Goal: Check status: Check status

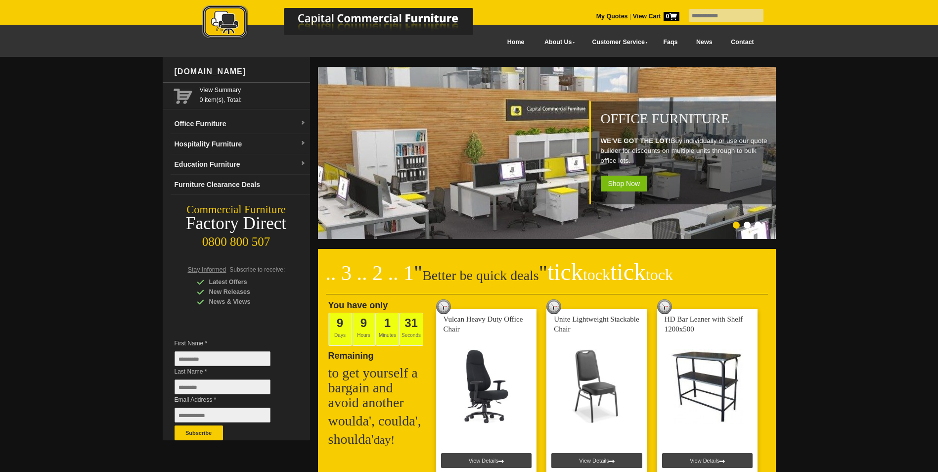
click at [597, 13] on link "My Quotes" at bounding box center [613, 16] width 32 height 7
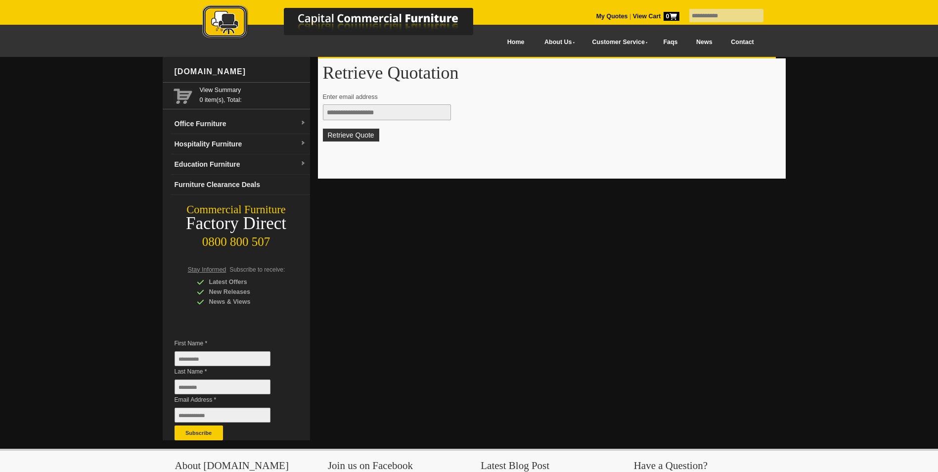
click at [350, 114] on input "text" at bounding box center [387, 112] width 128 height 16
type input "**********"
click at [344, 137] on button "Retrieve Quote" at bounding box center [351, 135] width 56 height 13
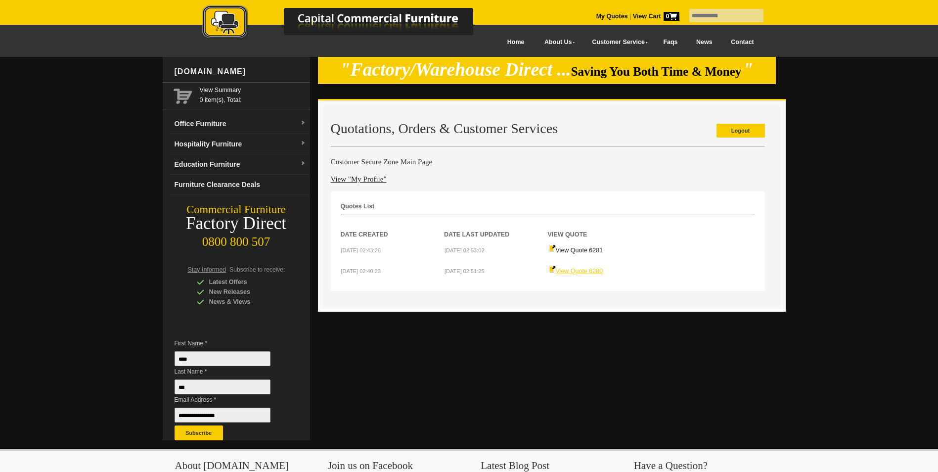
click at [586, 271] on link "View Quote 6280" at bounding box center [576, 271] width 55 height 7
click at [735, 131] on link "Logout" at bounding box center [741, 131] width 48 height 14
